Goal: Information Seeking & Learning: Learn about a topic

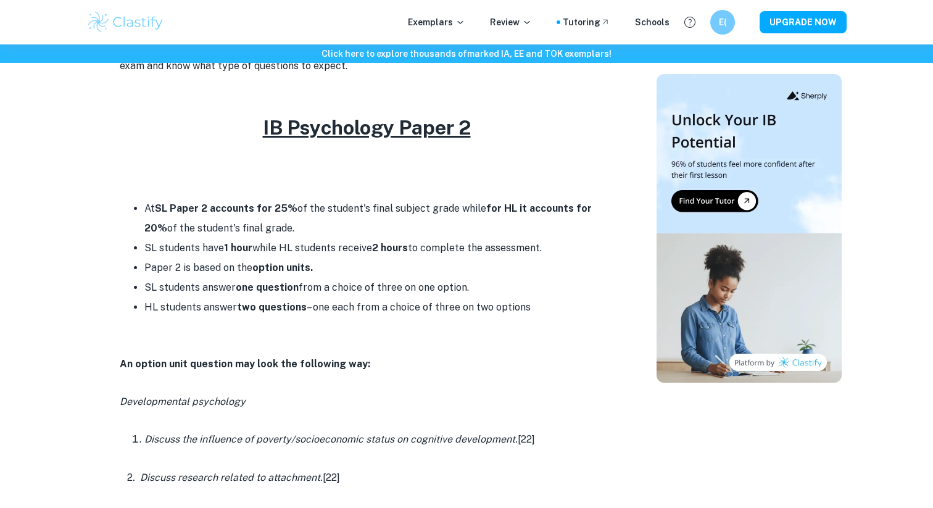
scroll to position [484, 0]
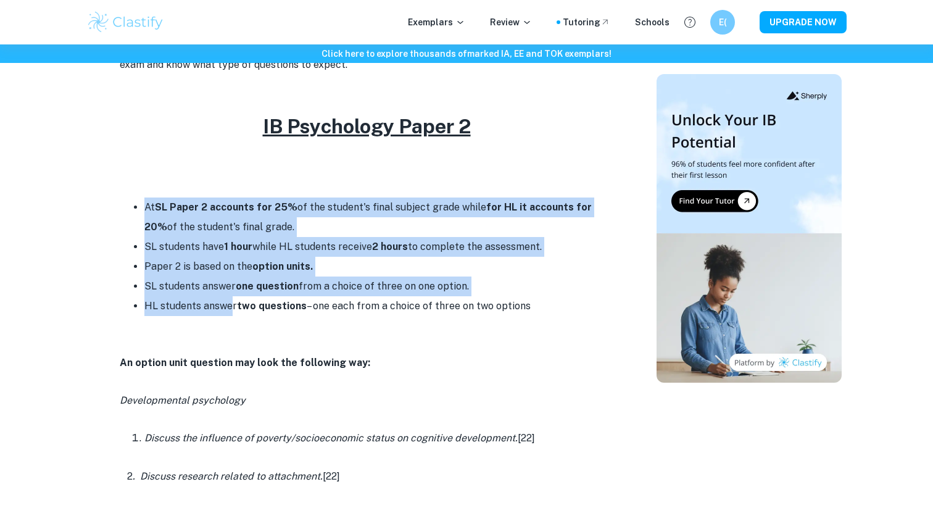
drag, startPoint x: 185, startPoint y: 192, endPoint x: 233, endPoint y: 313, distance: 131.0
click at [233, 313] on div "Paper 2 is the second examination you'll face in your IB Psychology assessments…" at bounding box center [367, 469] width 494 height 903
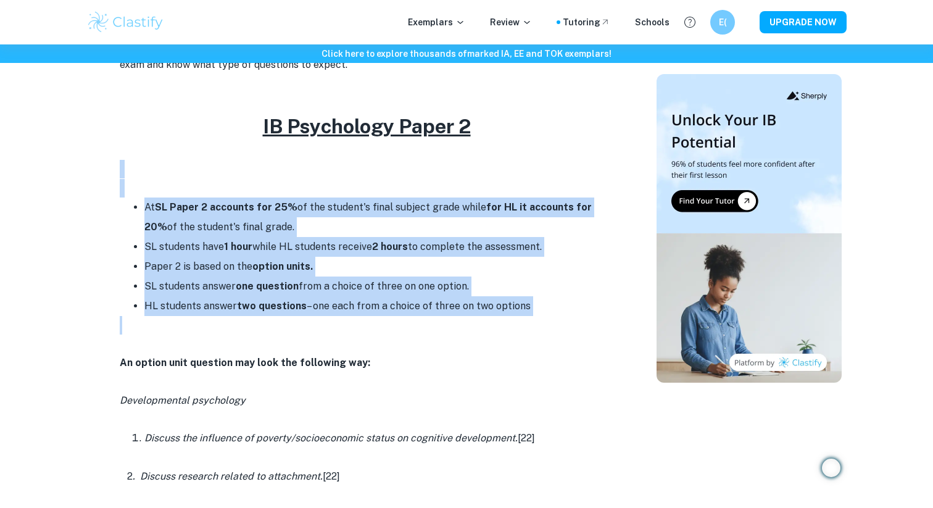
drag, startPoint x: 233, startPoint y: 334, endPoint x: 125, endPoint y: 143, distance: 219.7
click at [125, 143] on div "Paper 2 is the second examination you'll face in your IB Psychology assessments…" at bounding box center [367, 469] width 494 height 903
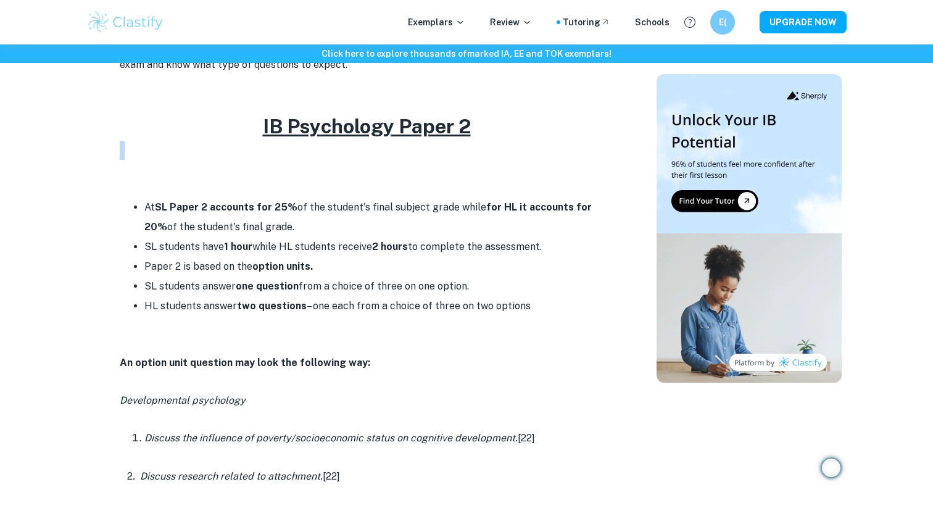
click at [68, 162] on div "Click here to explore thousands of marked IA, EE and TOK exemplars ! Home Blog …" at bounding box center [466, 479] width 933 height 1839
click at [144, 217] on li "At SL Paper 2 accounts for 25% of the student's final subject grade while for H…" at bounding box center [378, 216] width 469 height 39
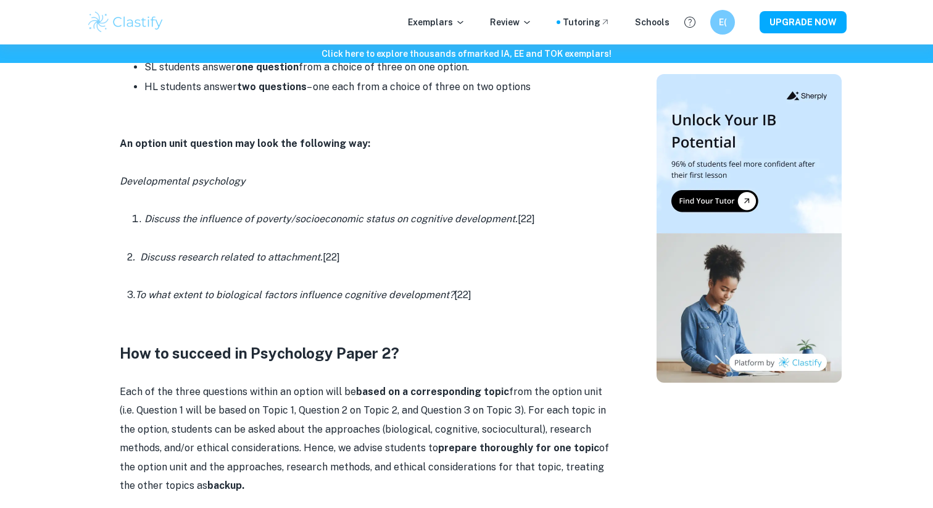
scroll to position [704, 0]
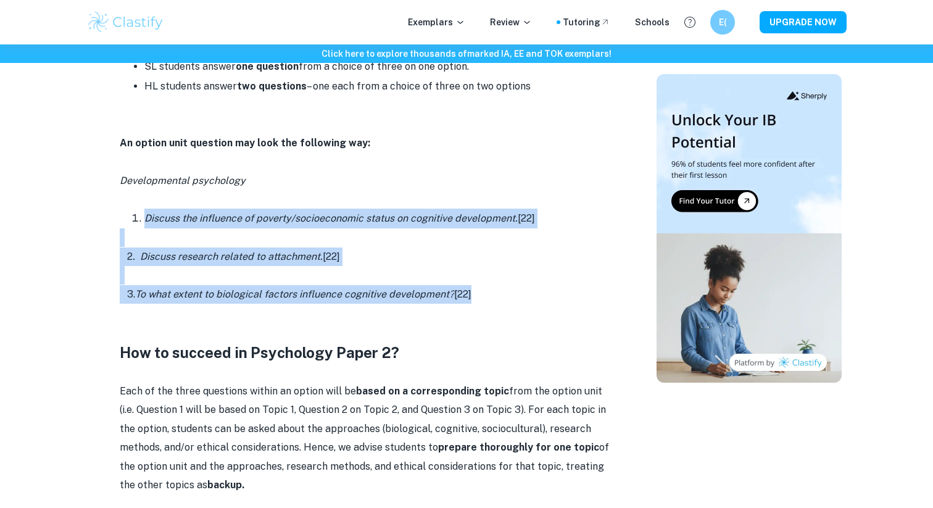
drag, startPoint x: 124, startPoint y: 195, endPoint x: 547, endPoint y: 290, distance: 433.8
click at [547, 290] on div "Paper 2 is the second examination you'll face in your IB Psychology assessments…" at bounding box center [367, 249] width 494 height 903
click at [547, 290] on p "3. To what extent to biological factors influence cognitive development? [22]" at bounding box center [367, 294] width 494 height 19
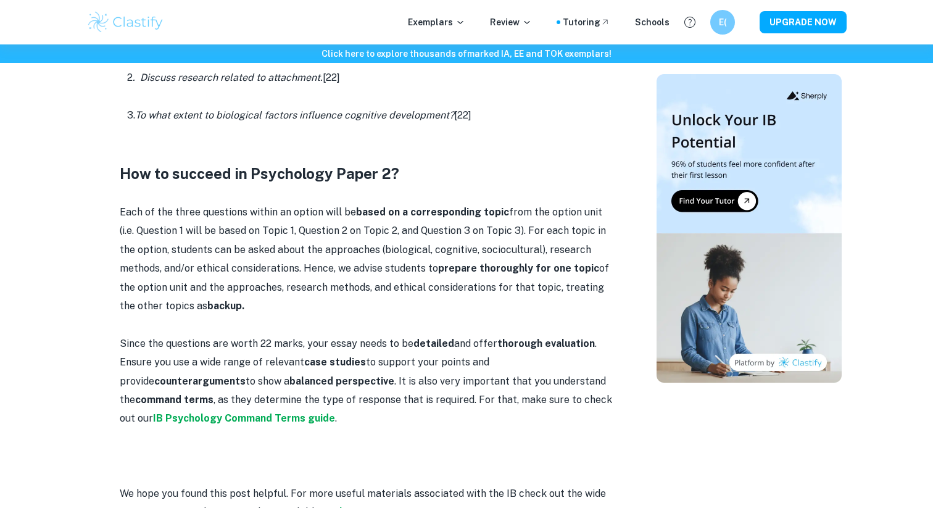
scroll to position [888, 0]
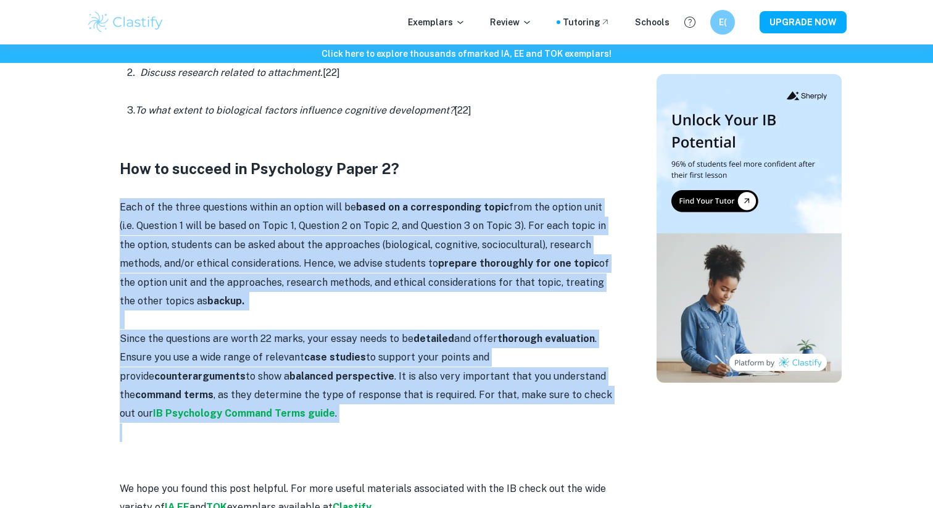
drag, startPoint x: 521, startPoint y: 185, endPoint x: 507, endPoint y: 431, distance: 247.2
click at [507, 431] on div "Paper 2 is the second examination you'll face in your IB Psychology assessments…" at bounding box center [367, 65] width 494 height 903
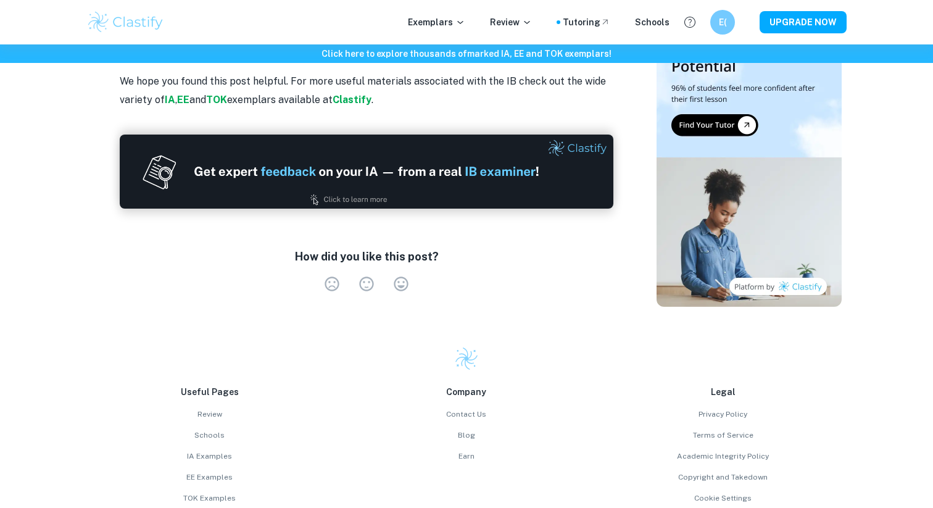
scroll to position [1311, 0]
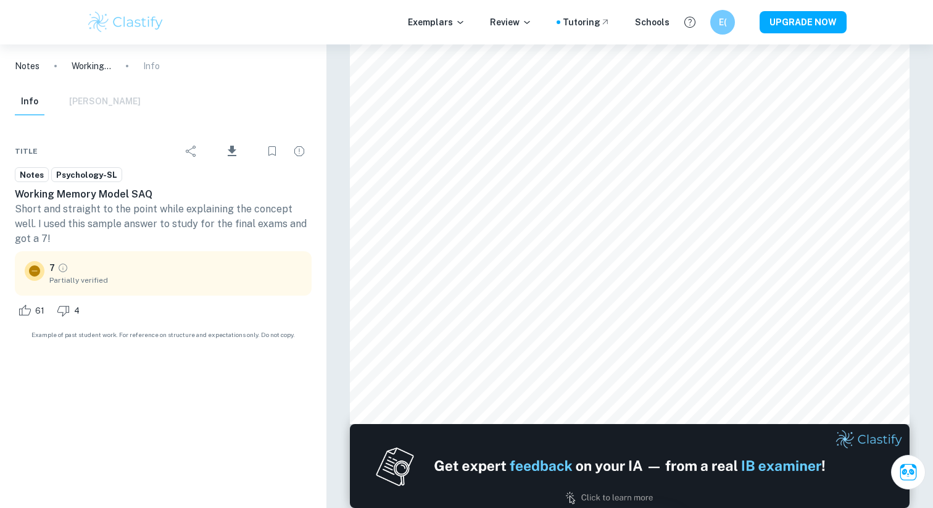
scroll to position [369, 0]
